Goal: Transaction & Acquisition: Purchase product/service

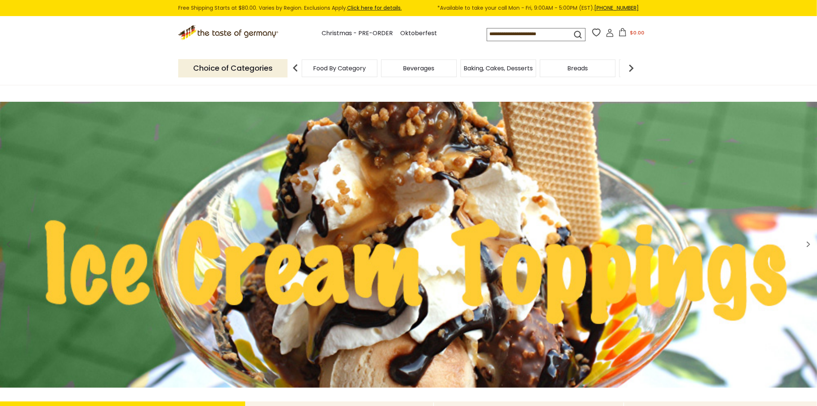
click at [612, 37] on icon at bounding box center [610, 33] width 8 height 8
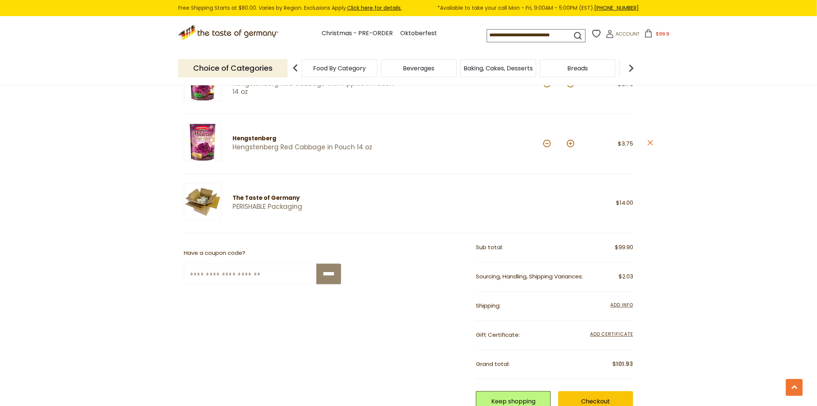
scroll to position [622, 0]
click at [563, 339] on div "Gift Certificate: Add Certificate Enter your certificate code *****" at bounding box center [554, 334] width 157 height 29
click at [231, 275] on input "Enter Your Coupon Code" at bounding box center [250, 273] width 133 height 21
paste input "*******"
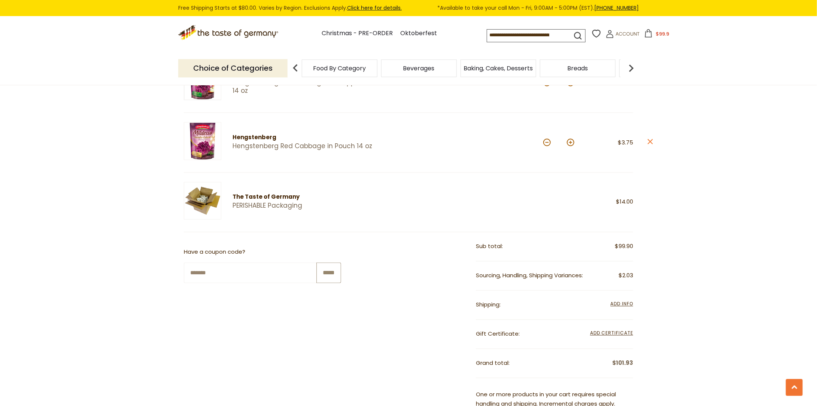
type input "*******"
click at [328, 270] on input "*****" at bounding box center [328, 273] width 25 height 21
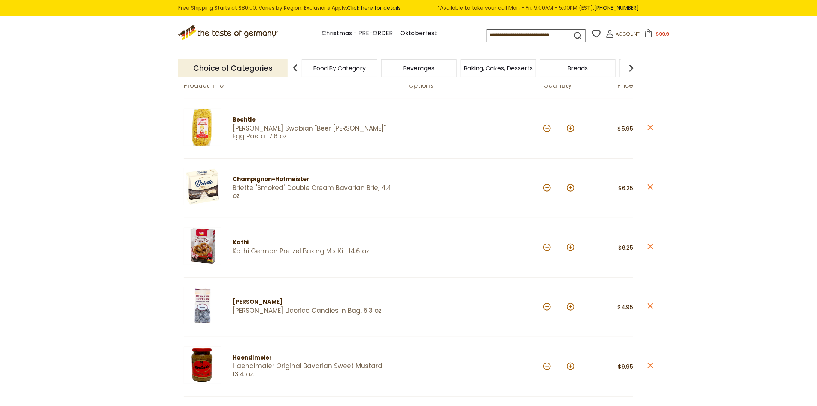
scroll to position [102, 0]
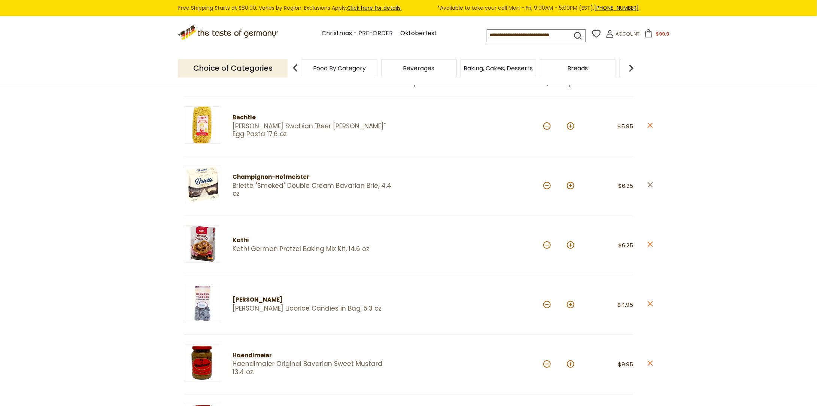
click at [649, 183] on icon at bounding box center [650, 184] width 5 height 5
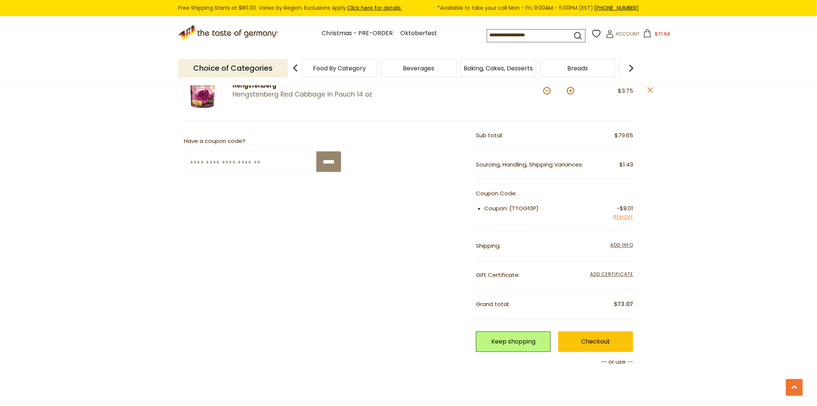
scroll to position [615, 0]
click at [629, 242] on span "Add Info" at bounding box center [622, 244] width 22 height 6
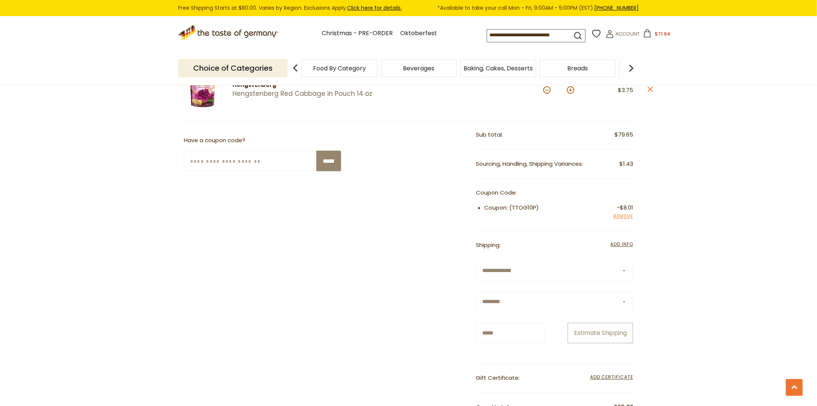
click at [583, 329] on button "Estimate Shipping" at bounding box center [601, 333] width 66 height 21
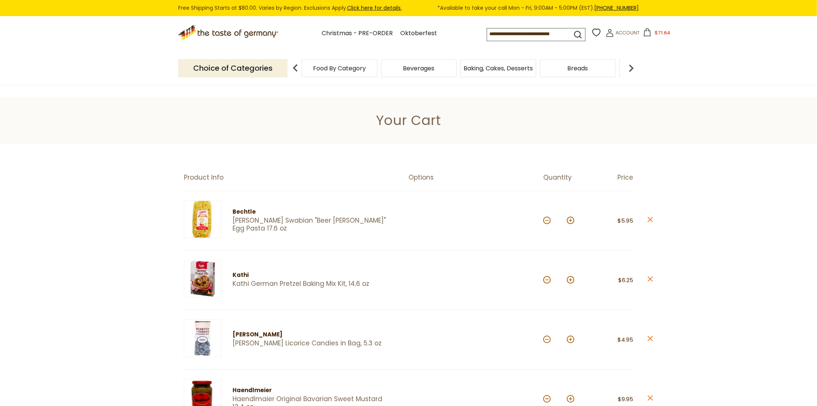
scroll to position [12, 0]
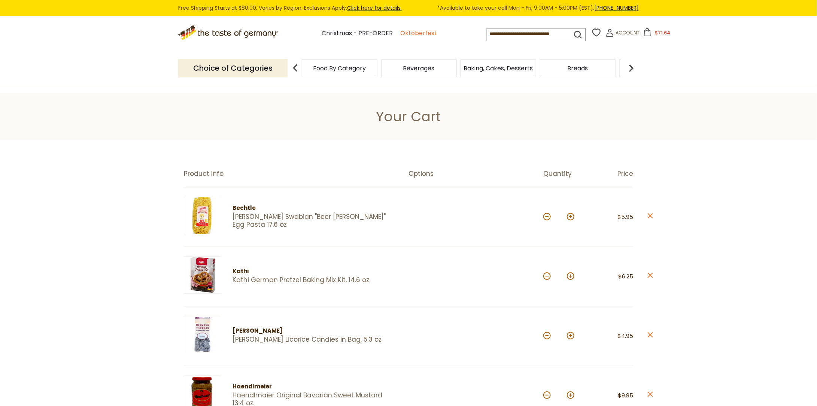
click at [411, 30] on link "Oktoberfest" at bounding box center [418, 33] width 37 height 10
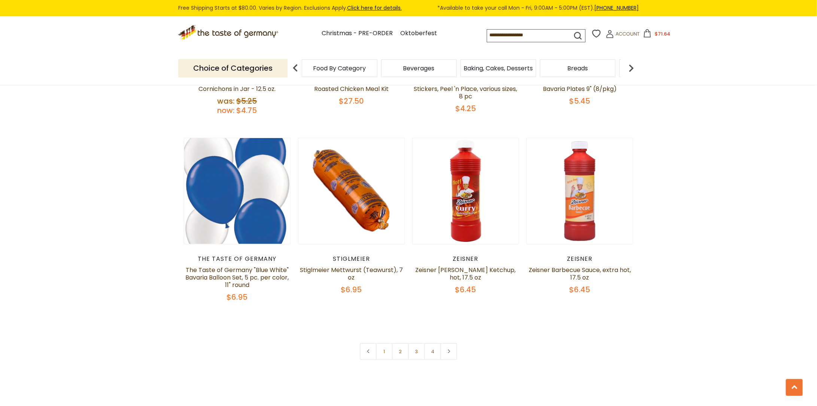
scroll to position [1718, 0]
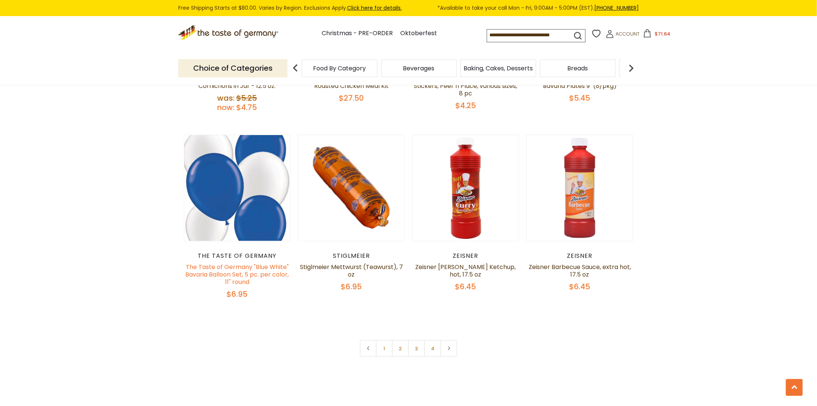
click at [264, 270] on link "The Taste of Germany "Blue White" Bavaria Balloon Set, 5 pc. per color, 11" rou…" at bounding box center [236, 275] width 103 height 24
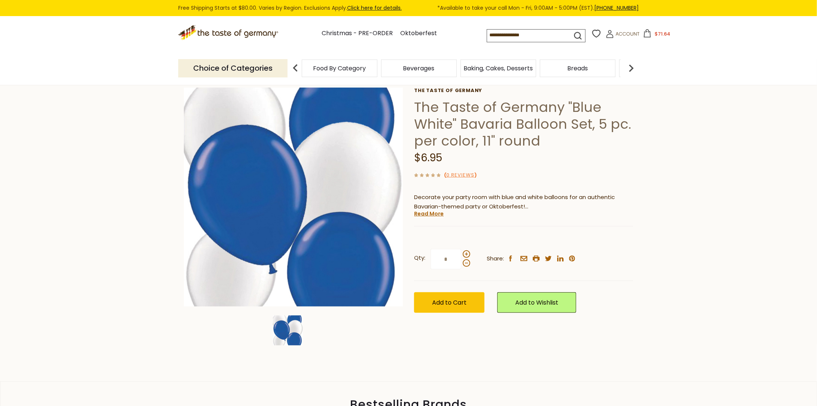
scroll to position [39, 0]
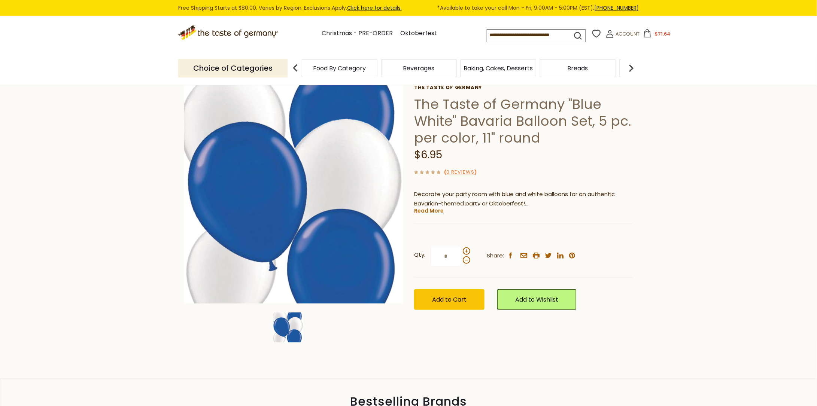
click at [429, 215] on div "The Taste of Germany The Taste of Germany "Blue White" Bavaria Balloon Set, 5 p…" at bounding box center [523, 206] width 219 height 242
click at [428, 214] on link "Read More" at bounding box center [429, 210] width 30 height 7
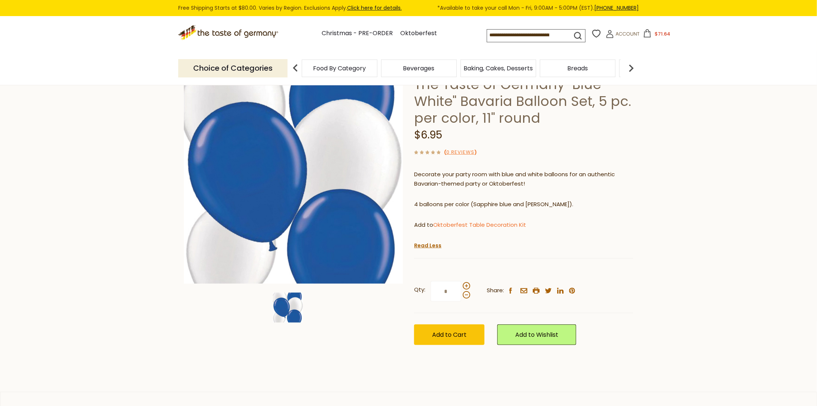
scroll to position [0, 0]
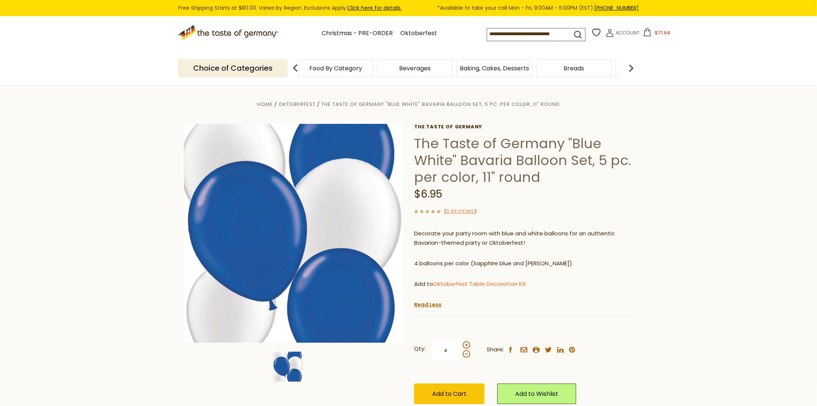
click at [499, 70] on span "Baking, Cakes, Desserts" at bounding box center [494, 69] width 69 height 6
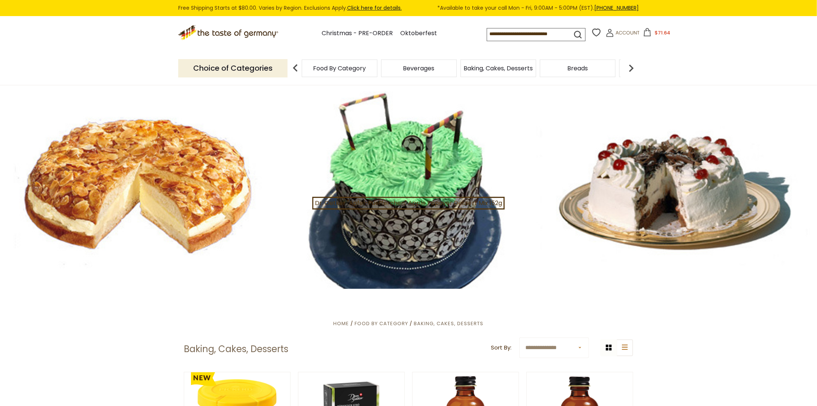
click at [345, 73] on div "Food By Category" at bounding box center [340, 69] width 76 height 18
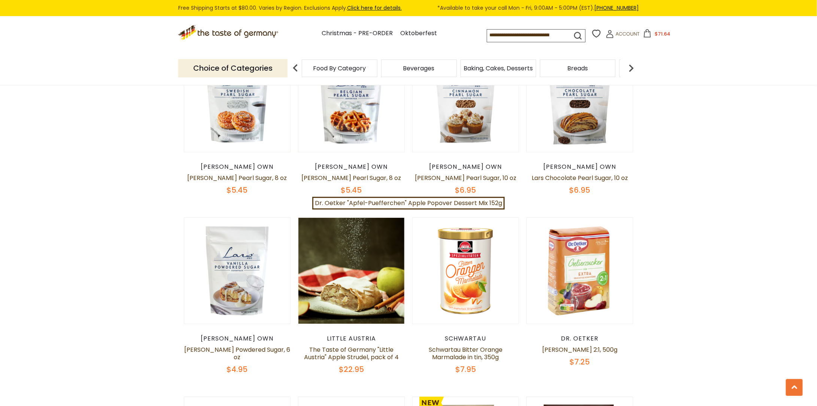
scroll to position [1260, 0]
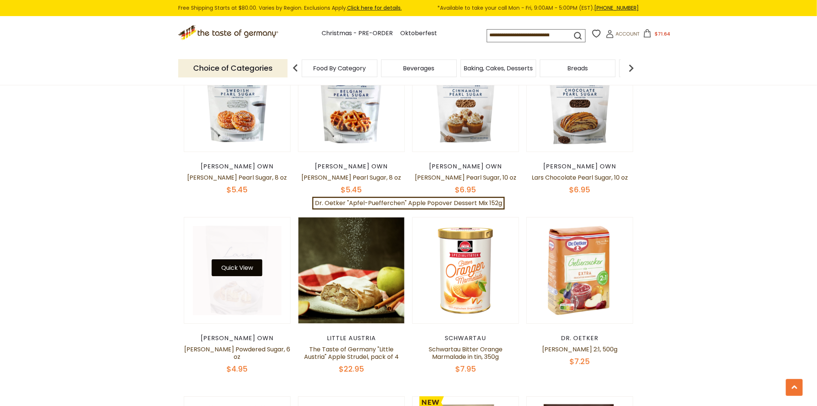
click at [242, 260] on button "Quick View" at bounding box center [237, 267] width 51 height 17
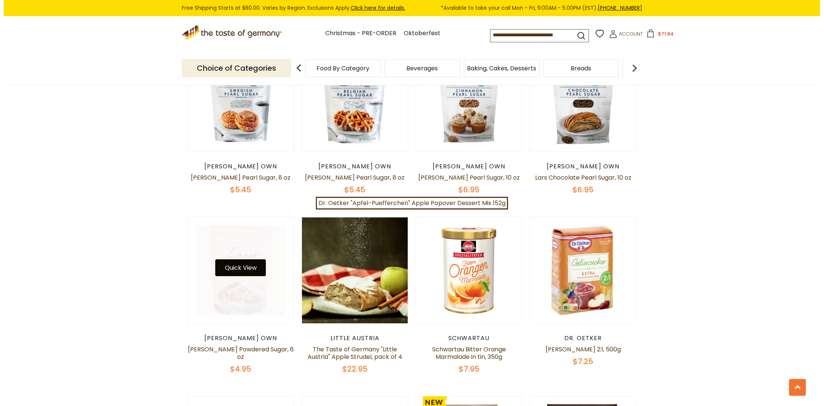
scroll to position [1262, 0]
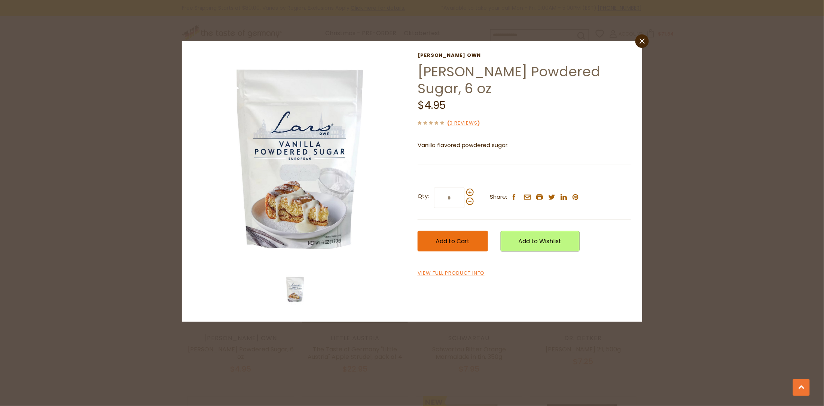
click at [449, 248] on button "Add to Cart" at bounding box center [453, 241] width 70 height 21
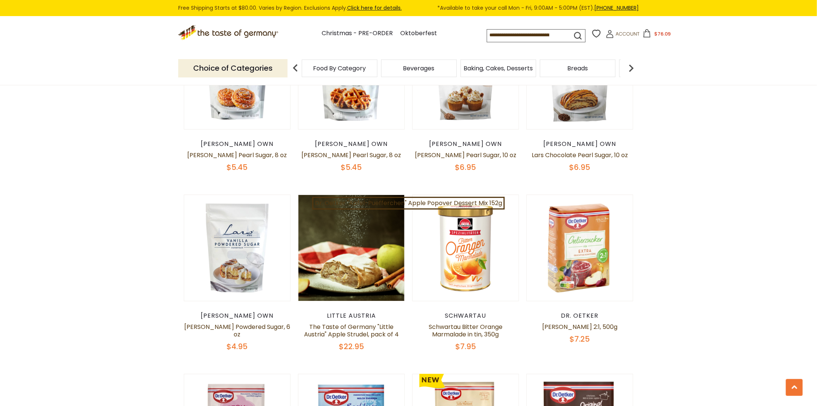
scroll to position [1282, 0]
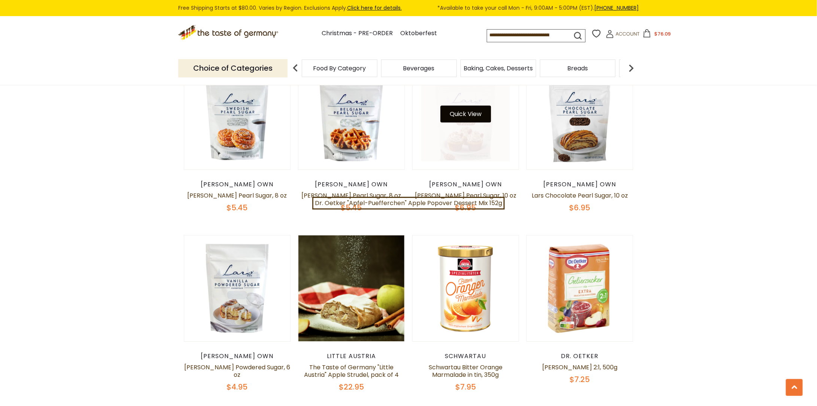
click at [468, 109] on button "Quick View" at bounding box center [465, 114] width 51 height 17
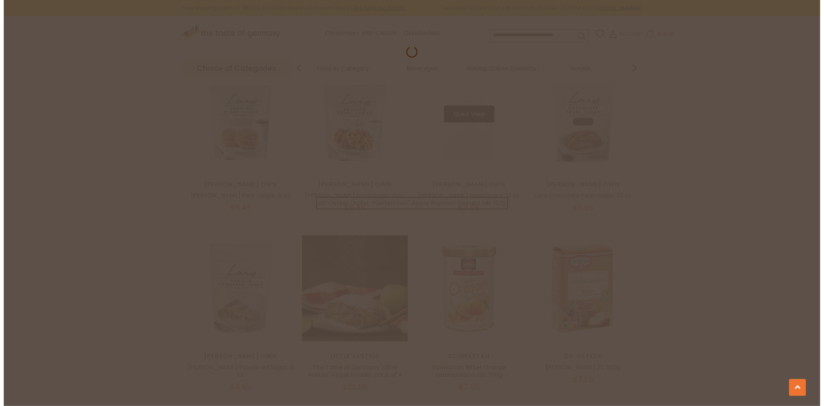
scroll to position [1244, 0]
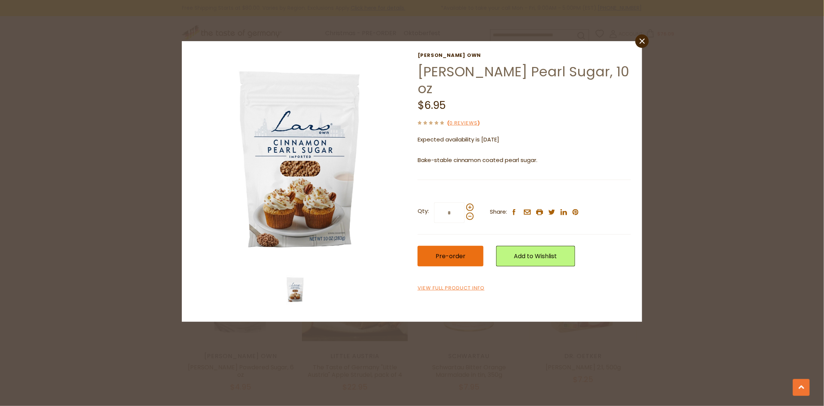
click at [469, 253] on button "Pre-order" at bounding box center [451, 256] width 66 height 21
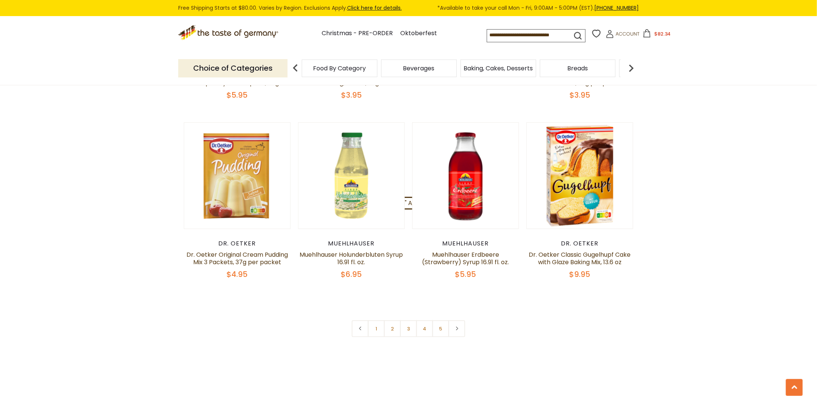
scroll to position [1714, 0]
click at [390, 321] on link "2" at bounding box center [392, 328] width 17 height 17
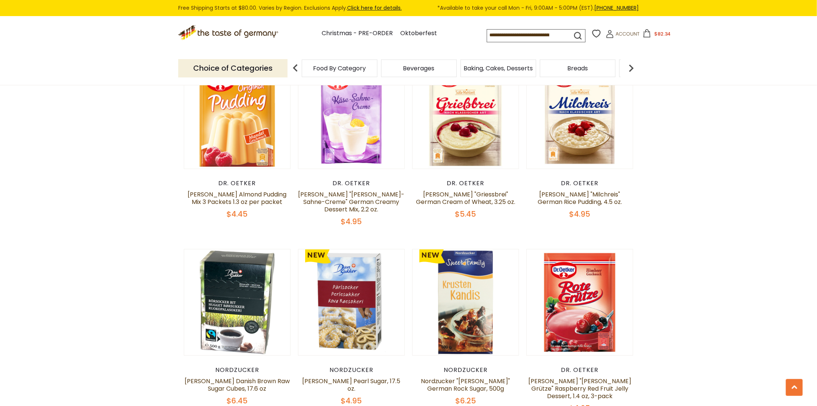
scroll to position [337, 0]
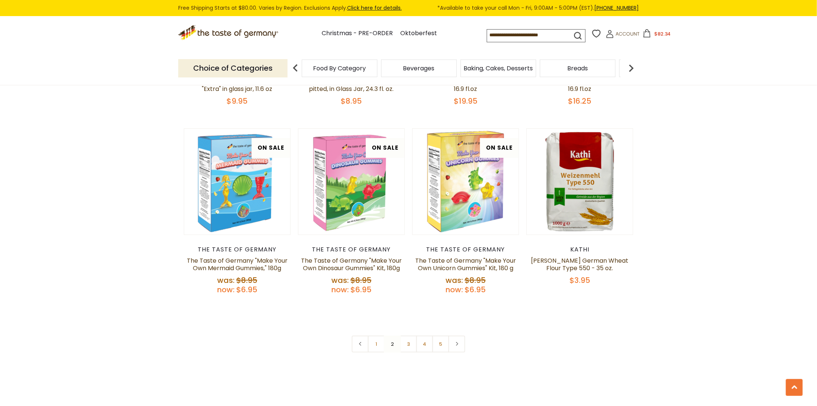
scroll to position [1723, 0]
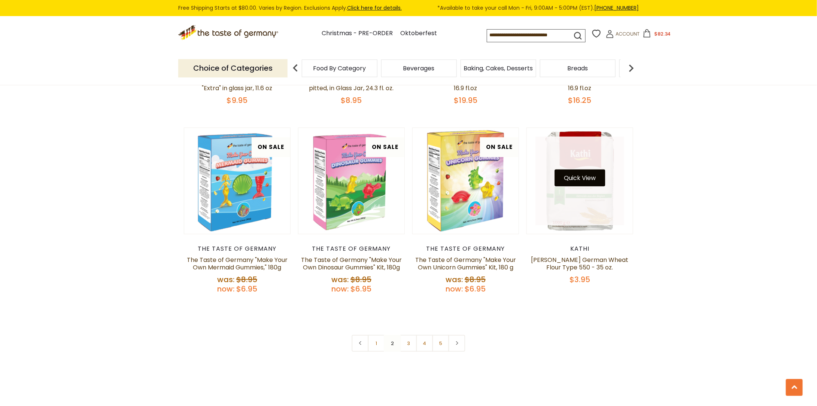
click at [581, 170] on button "Quick View" at bounding box center [579, 178] width 51 height 17
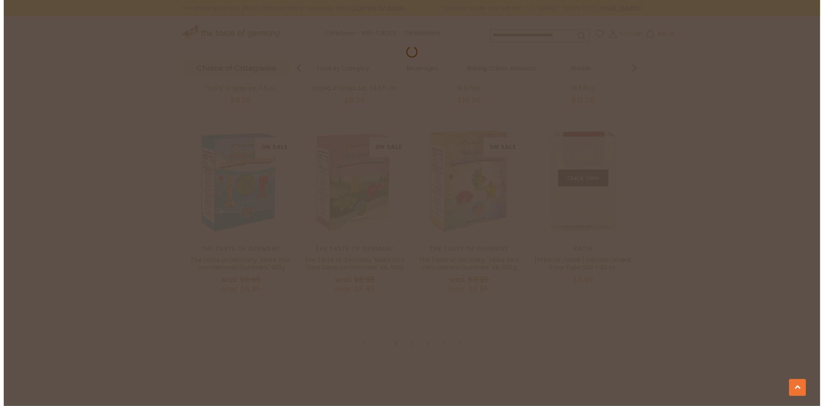
scroll to position [1725, 0]
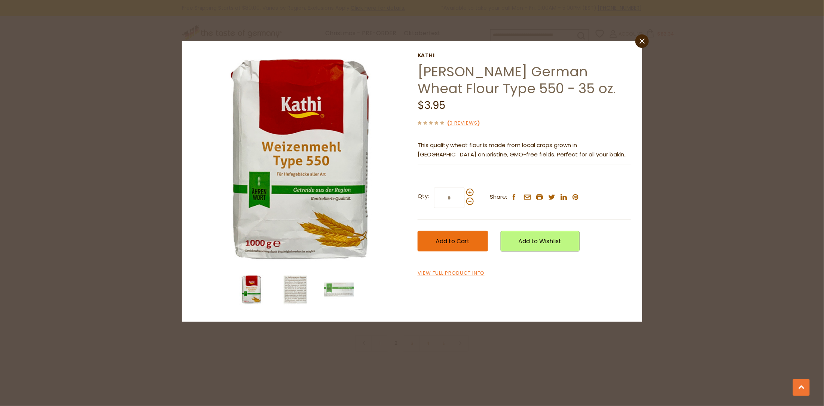
click at [461, 237] on span "Add to Cart" at bounding box center [453, 241] width 34 height 9
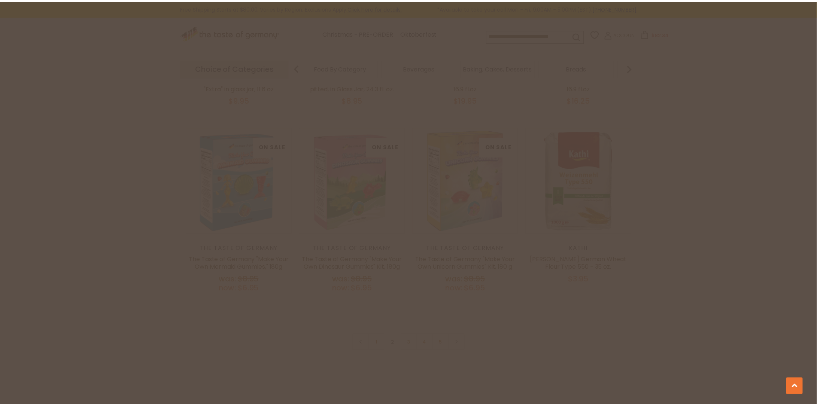
scroll to position [1723, 0]
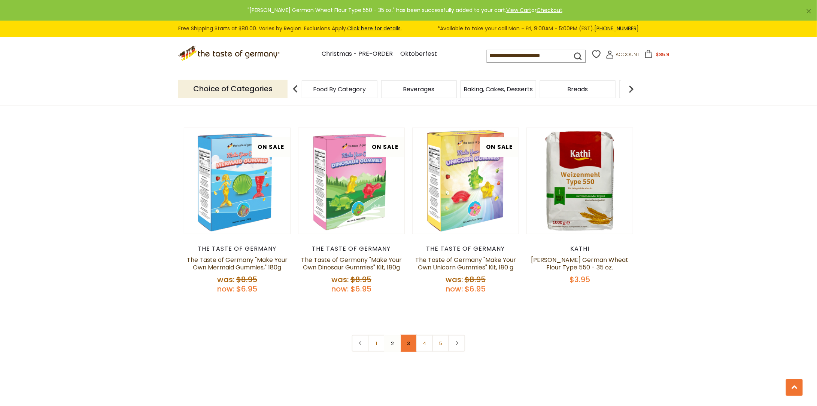
click at [410, 335] on link "3" at bounding box center [408, 343] width 17 height 17
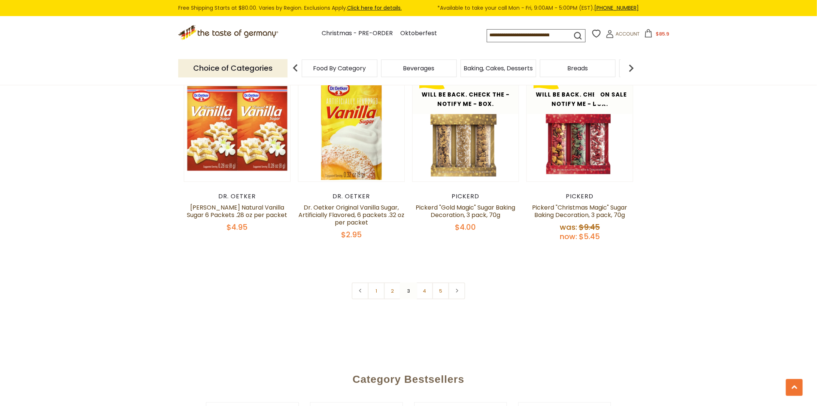
scroll to position [1754, 0]
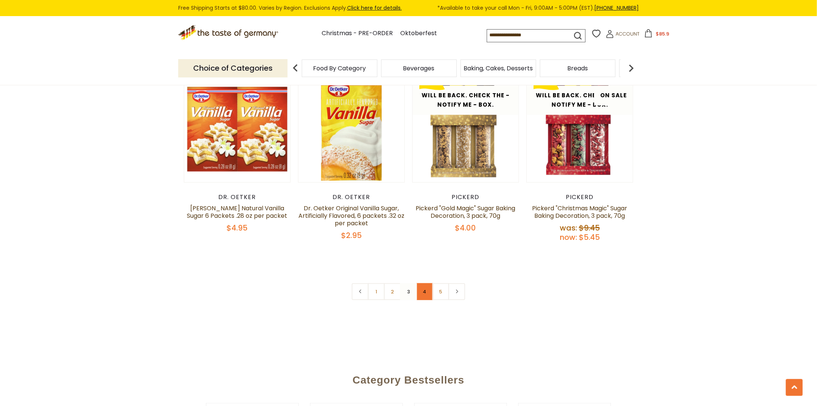
click at [422, 297] on link "4" at bounding box center [424, 291] width 17 height 17
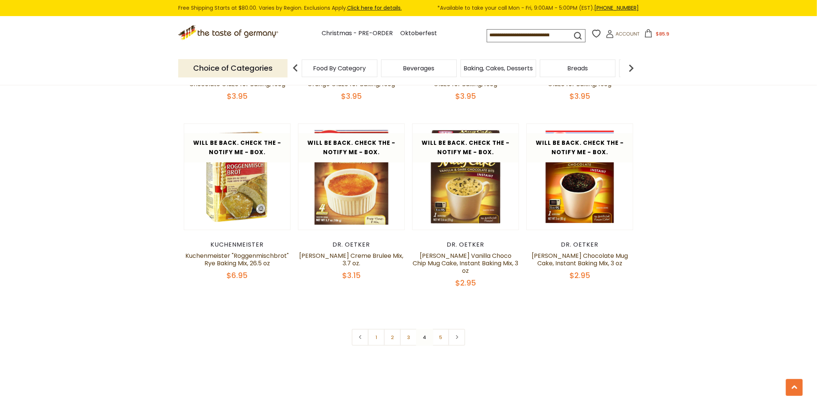
scroll to position [1705, 0]
click at [403, 329] on link "3" at bounding box center [408, 337] width 17 height 17
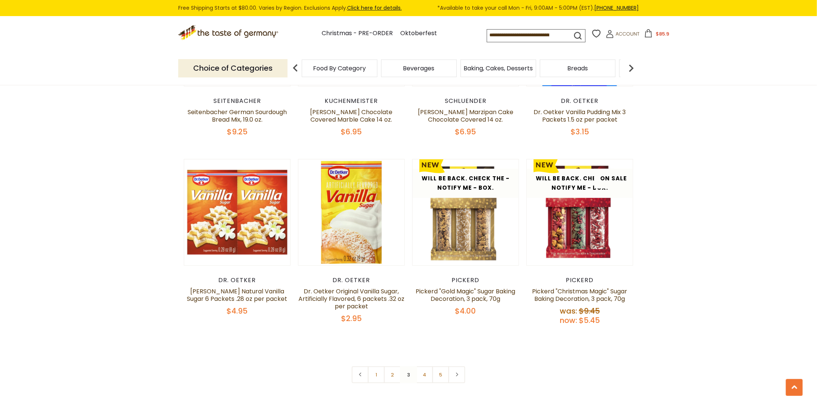
scroll to position [1672, 0]
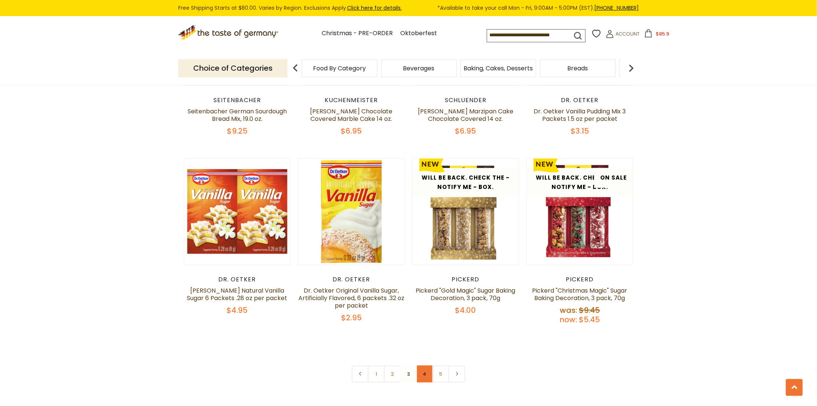
click at [422, 383] on link "4" at bounding box center [424, 374] width 17 height 17
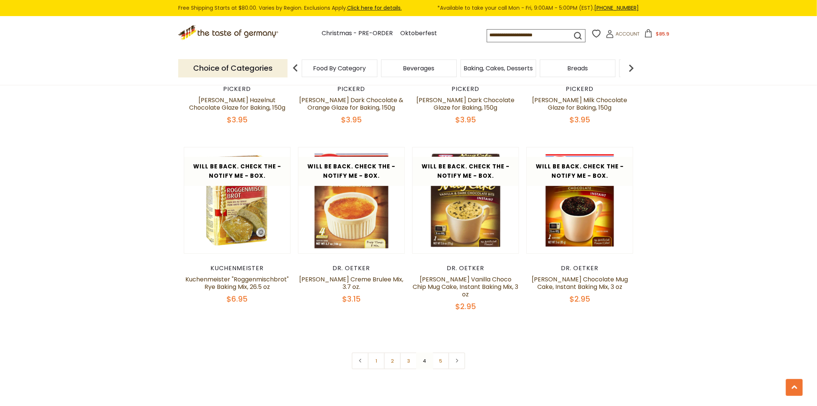
scroll to position [1682, 0]
click at [441, 352] on link "5" at bounding box center [440, 360] width 17 height 17
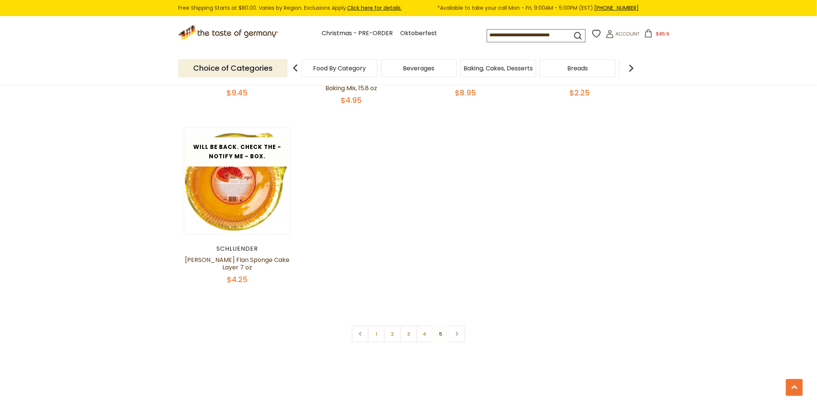
scroll to position [1366, 0]
click at [629, 67] on img at bounding box center [631, 68] width 15 height 15
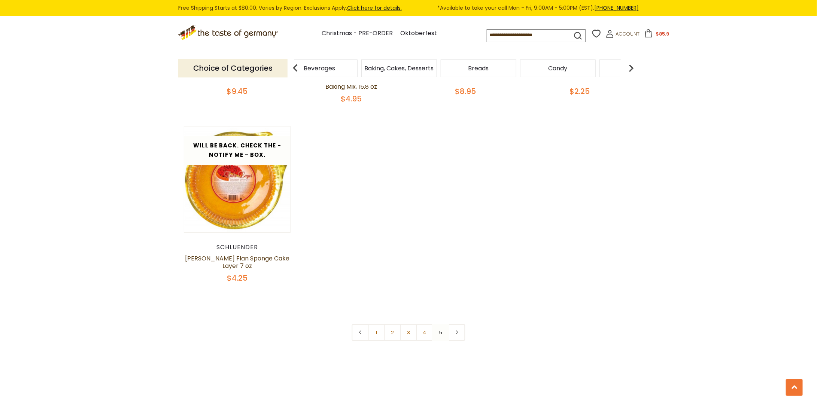
click at [629, 67] on img at bounding box center [631, 68] width 15 height 15
click at [631, 67] on img at bounding box center [631, 68] width 15 height 15
click at [344, 69] on span "Cereal" at bounding box center [339, 69] width 20 height 6
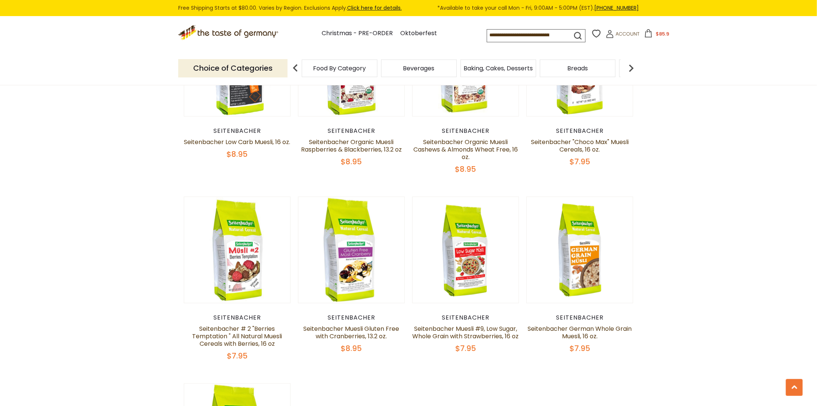
scroll to position [727, 0]
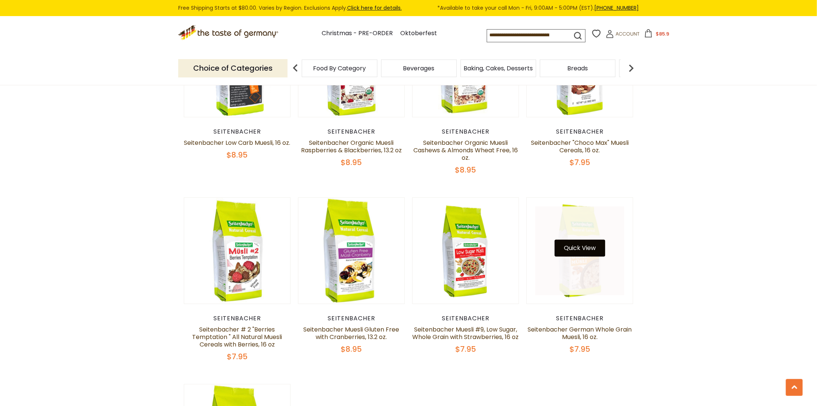
click at [584, 250] on button "Quick View" at bounding box center [579, 248] width 51 height 17
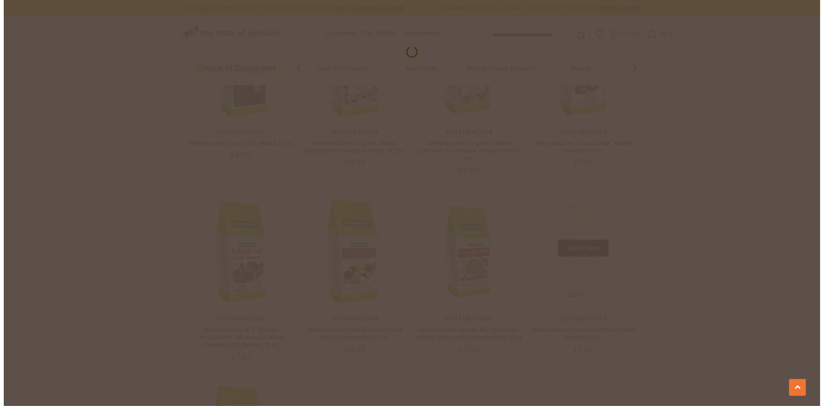
scroll to position [729, 0]
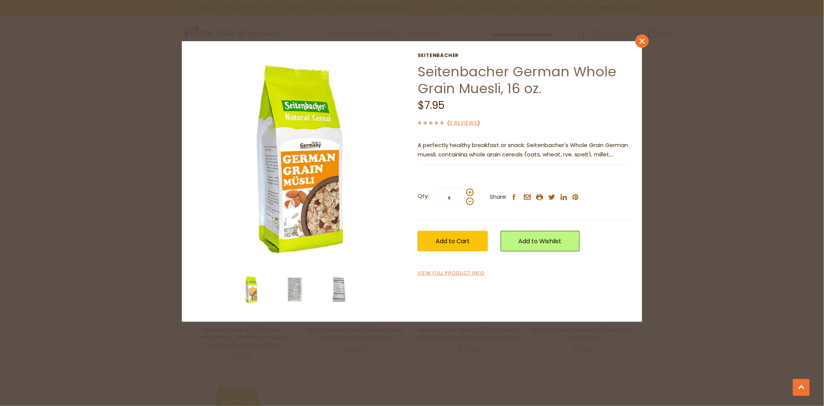
click at [639, 39] on link "close" at bounding box center [642, 40] width 13 height 13
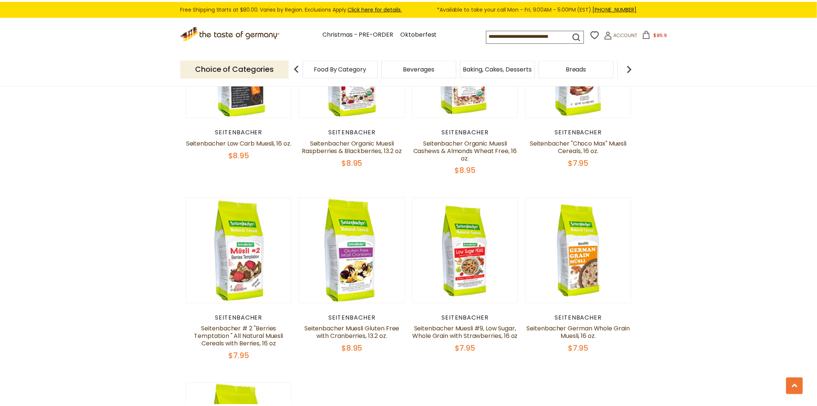
scroll to position [727, 0]
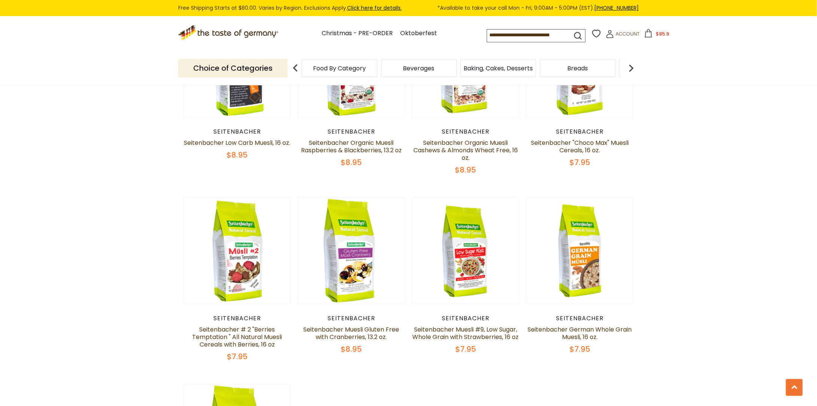
click at [658, 32] on span "$85.9" at bounding box center [662, 33] width 13 height 7
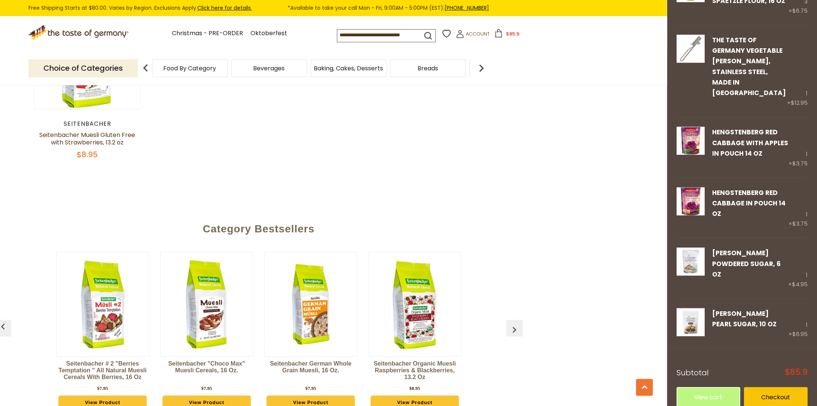
scroll to position [1110, 0]
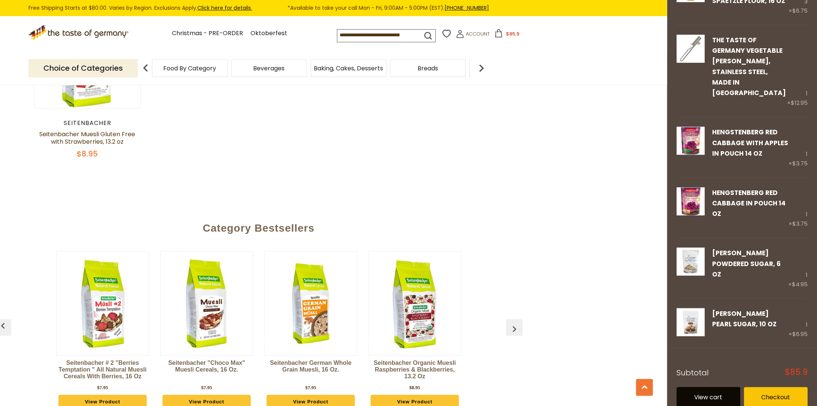
click at [708, 396] on link "View cart" at bounding box center [709, 397] width 64 height 21
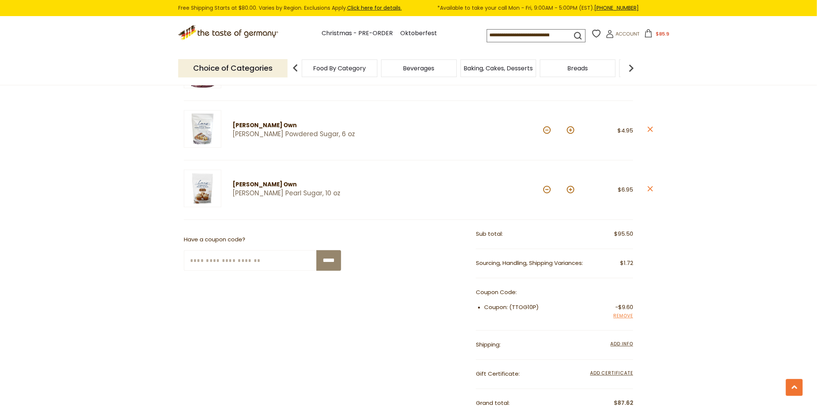
scroll to position [615, 0]
click at [618, 340] on span "Add Info" at bounding box center [622, 343] width 22 height 6
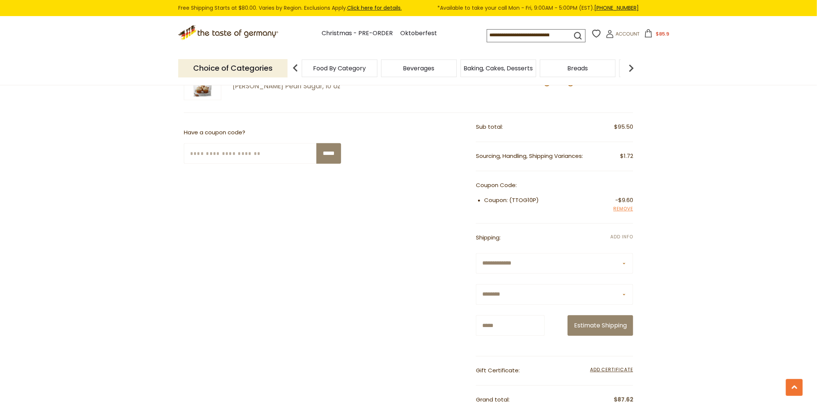
scroll to position [721, 0]
click at [608, 322] on button "Estimate Shipping" at bounding box center [601, 326] width 66 height 21
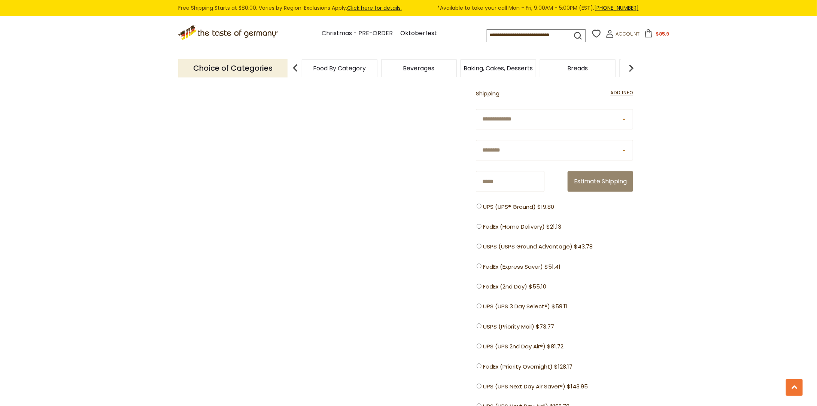
scroll to position [871, 0]
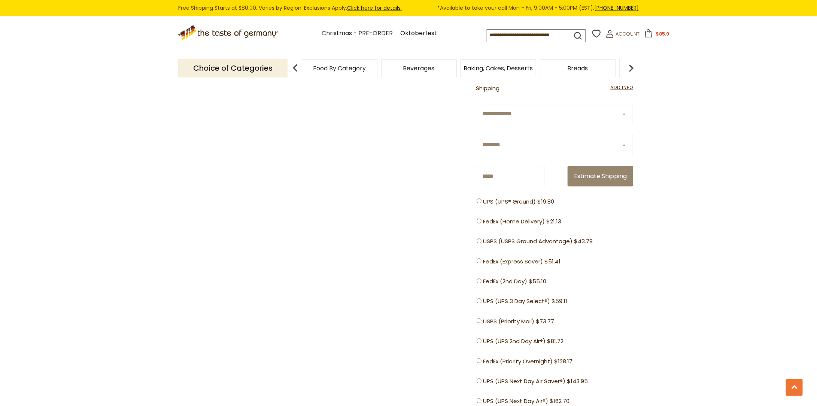
click at [382, 7] on link "Click here for details." at bounding box center [374, 7] width 55 height 7
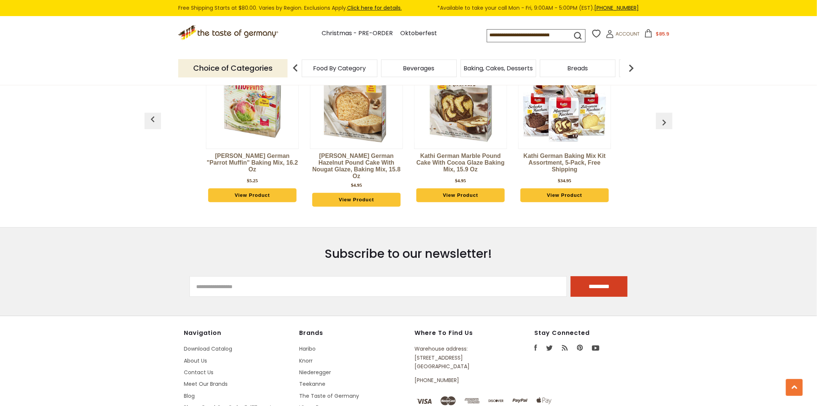
scroll to position [1170, 0]
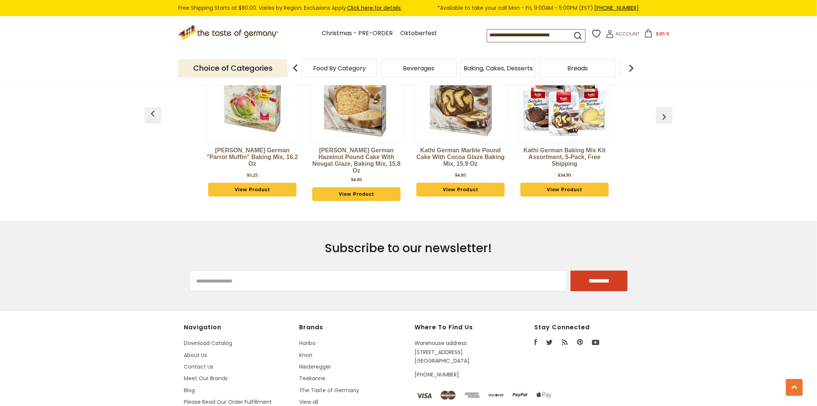
click at [648, 34] on button "$85.9" at bounding box center [657, 34] width 32 height 11
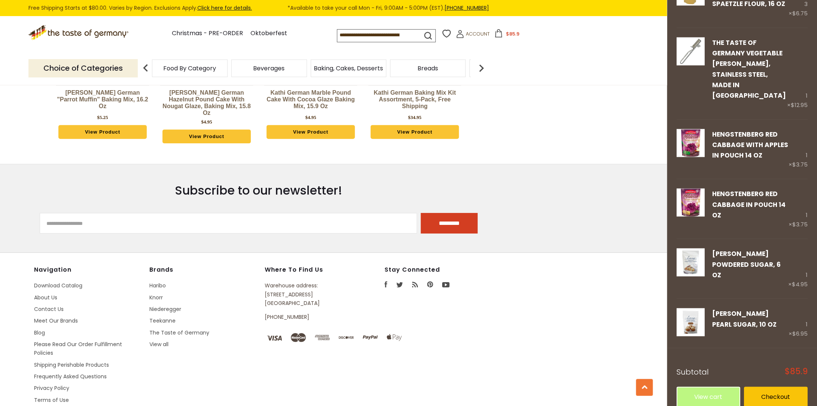
scroll to position [1238, 0]
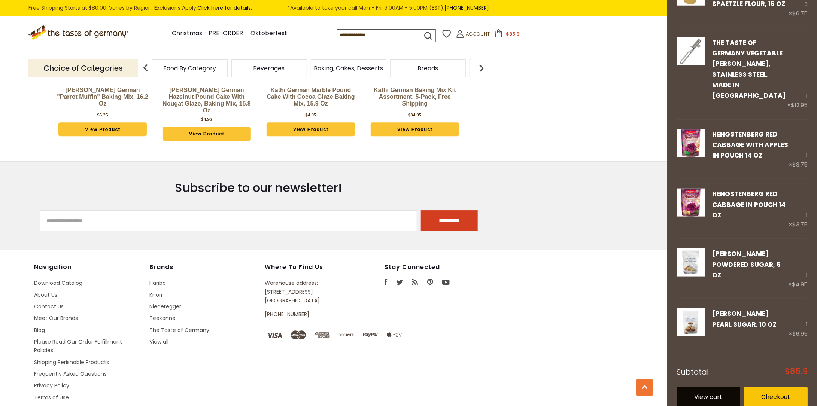
click at [712, 387] on link "View cart" at bounding box center [709, 397] width 64 height 21
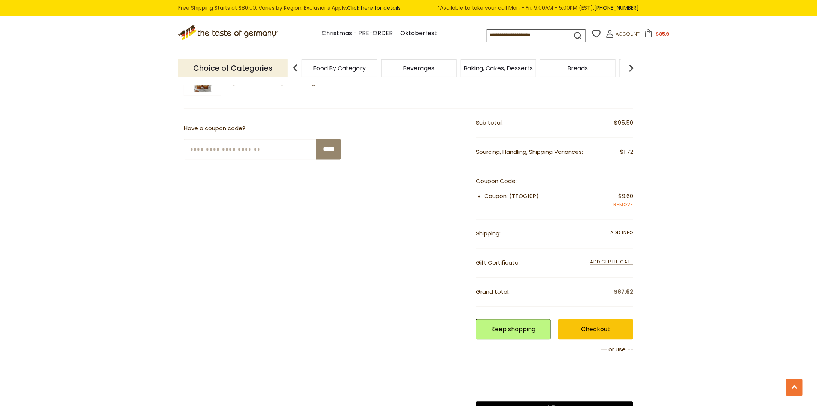
scroll to position [727, 0]
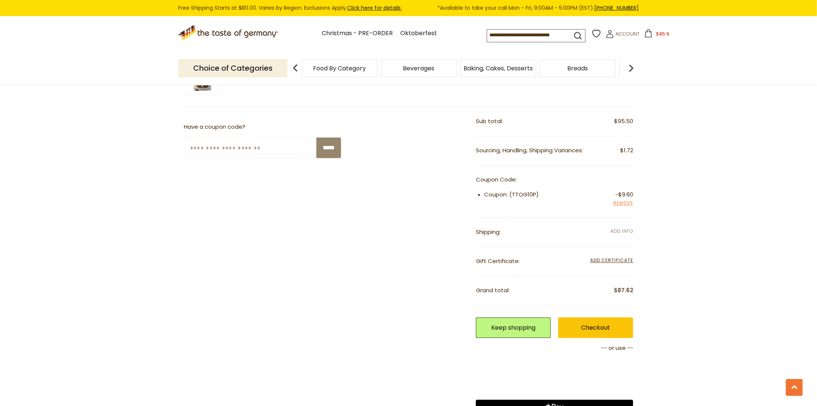
click at [626, 228] on span "Add Info" at bounding box center [622, 231] width 22 height 6
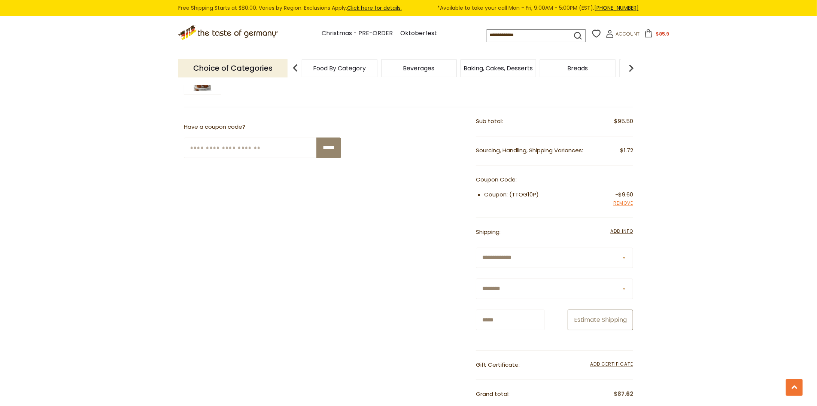
click at [589, 310] on button "Estimate Shipping" at bounding box center [601, 320] width 66 height 21
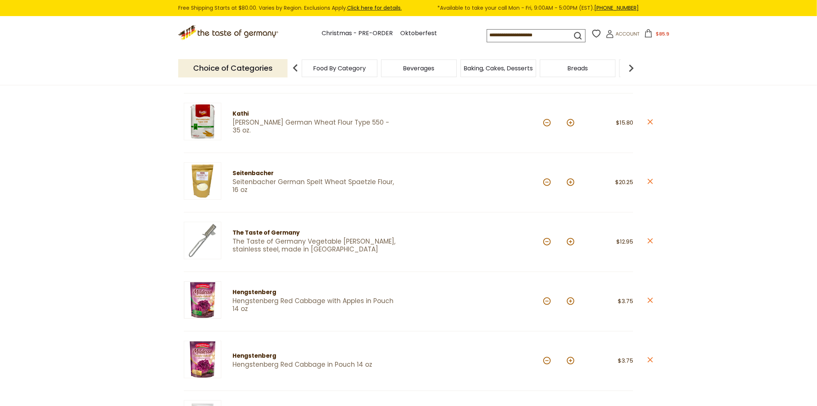
scroll to position [324, 0]
click at [343, 178] on link "Seitenbacher German Spelt Wheat Spaetzle Flour, 16 oz" at bounding box center [313, 186] width 163 height 16
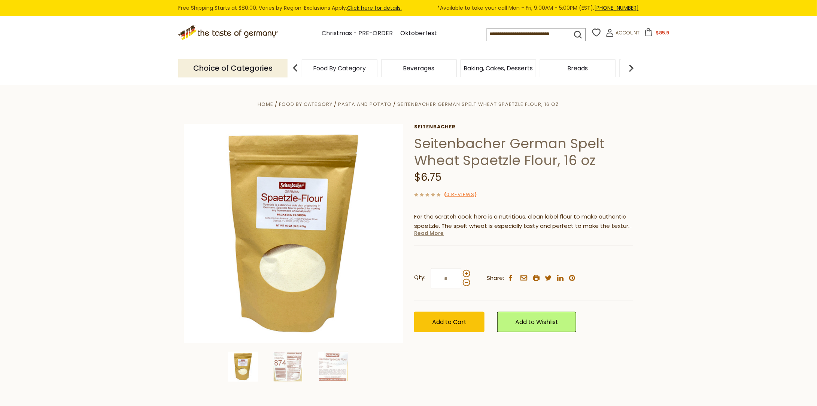
click at [423, 235] on link "Read More" at bounding box center [429, 233] width 30 height 7
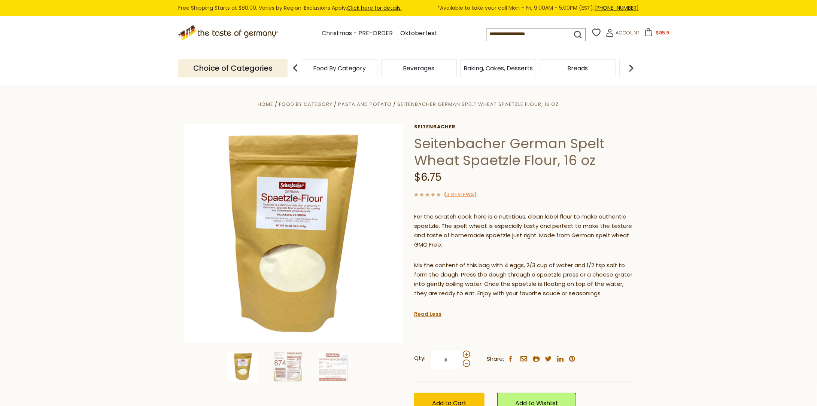
click at [644, 36] on icon at bounding box center [648, 32] width 8 height 8
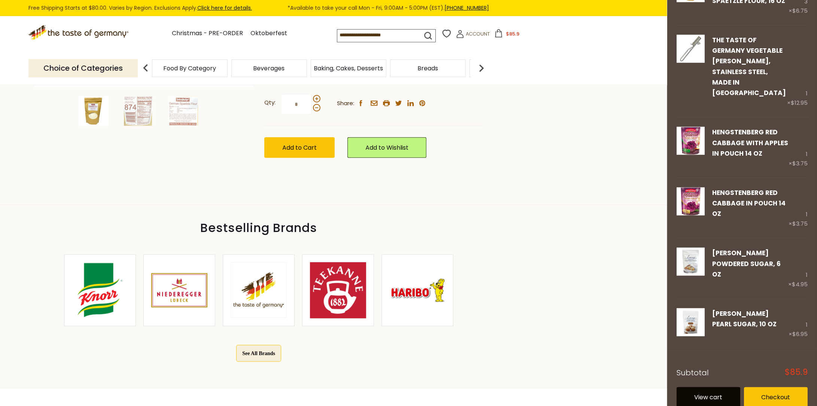
scroll to position [256, 0]
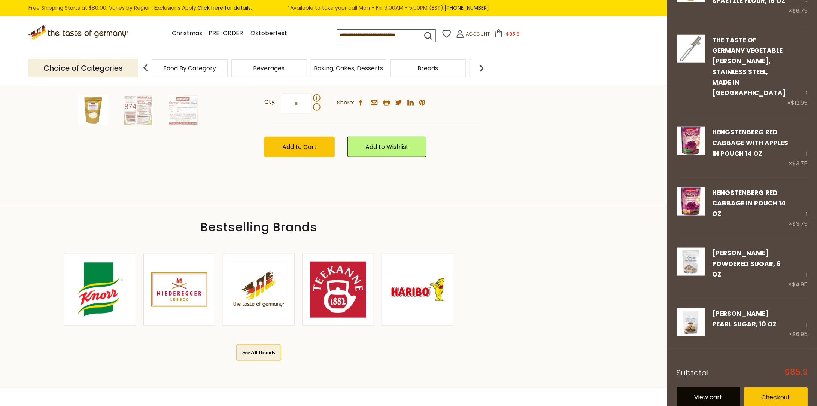
click at [701, 389] on link "View cart" at bounding box center [709, 397] width 64 height 21
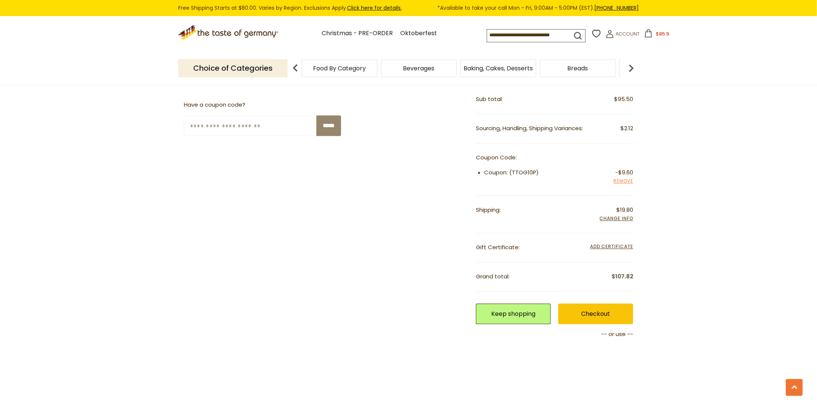
scroll to position [751, 0]
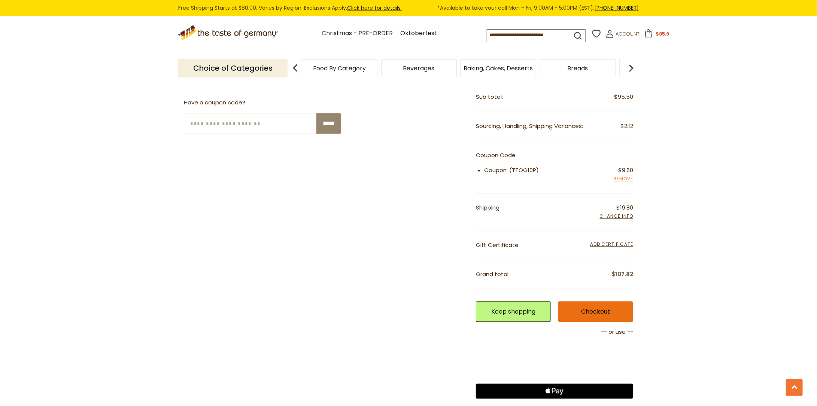
click at [578, 302] on link "Checkout" at bounding box center [595, 312] width 75 height 21
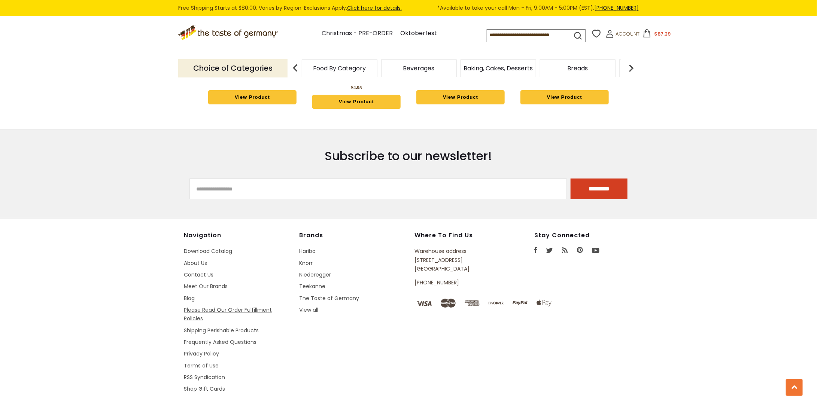
scroll to position [1321, 0]
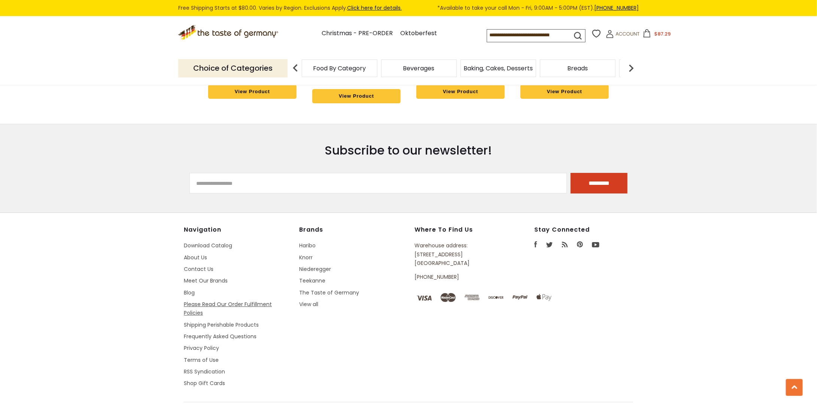
click at [199, 301] on link "Please Read Our Order Fulfillment Policies" at bounding box center [228, 309] width 88 height 16
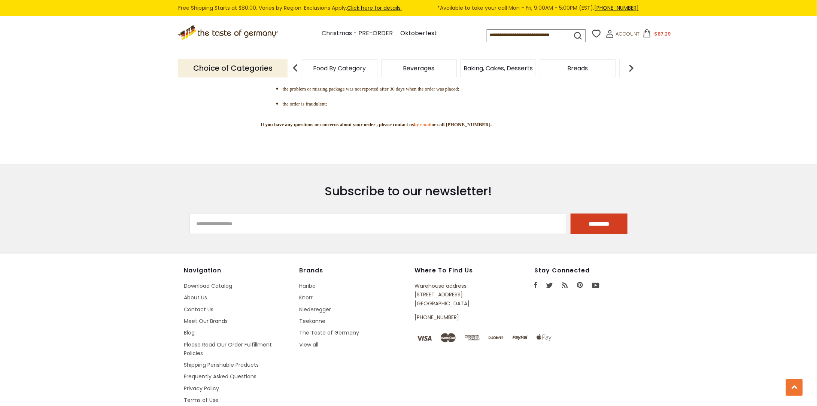
scroll to position [2085, 0]
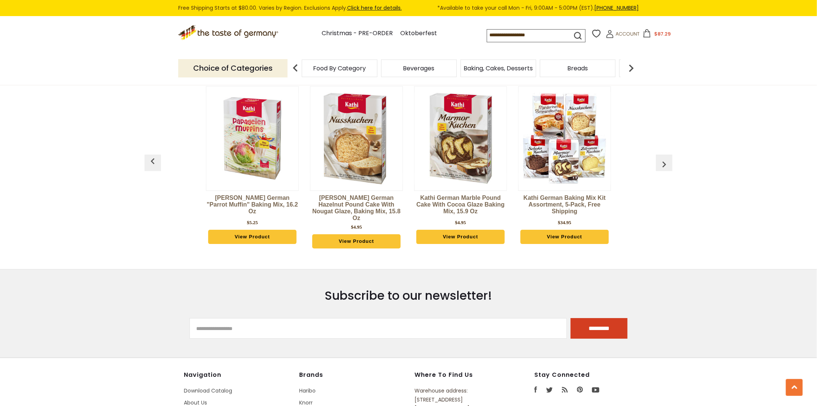
scroll to position [1209, 0]
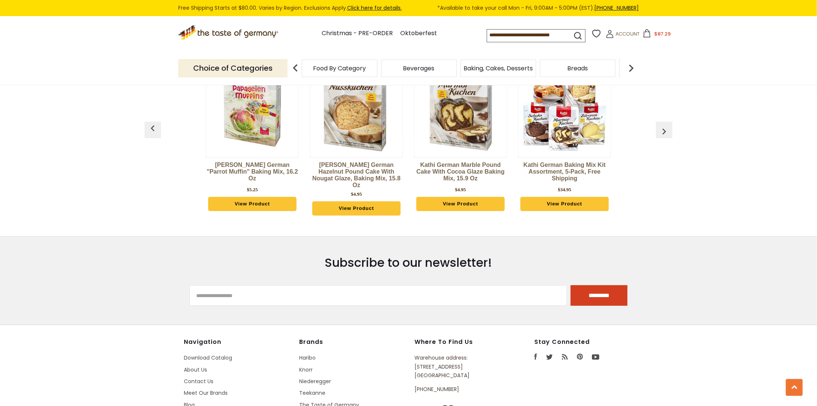
click at [648, 37] on button "$87.29" at bounding box center [657, 34] width 32 height 11
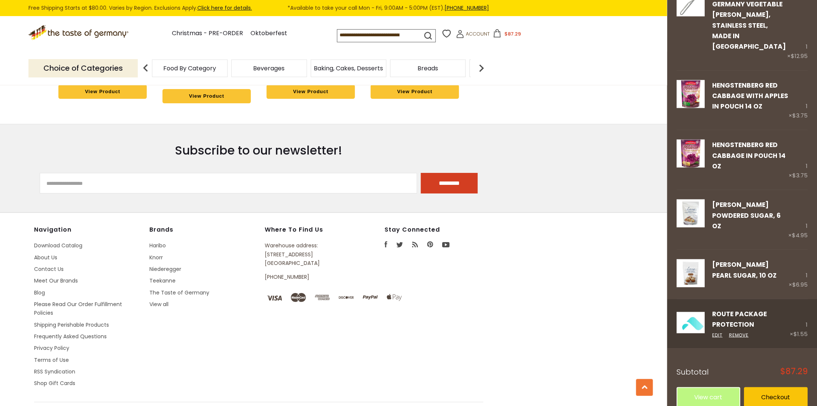
scroll to position [1335, 0]
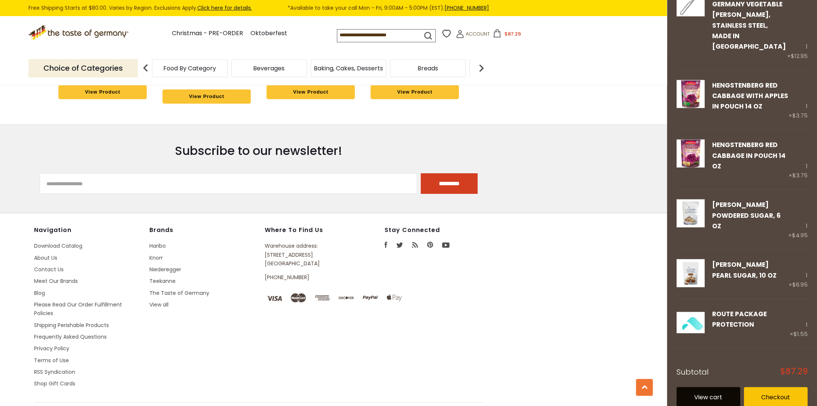
click at [706, 389] on link "View cart" at bounding box center [709, 397] width 64 height 21
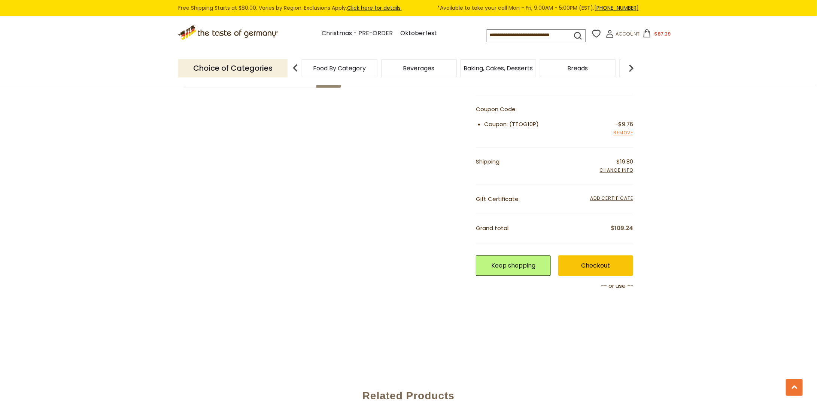
scroll to position [872, 0]
